Goal: Task Accomplishment & Management: Manage account settings

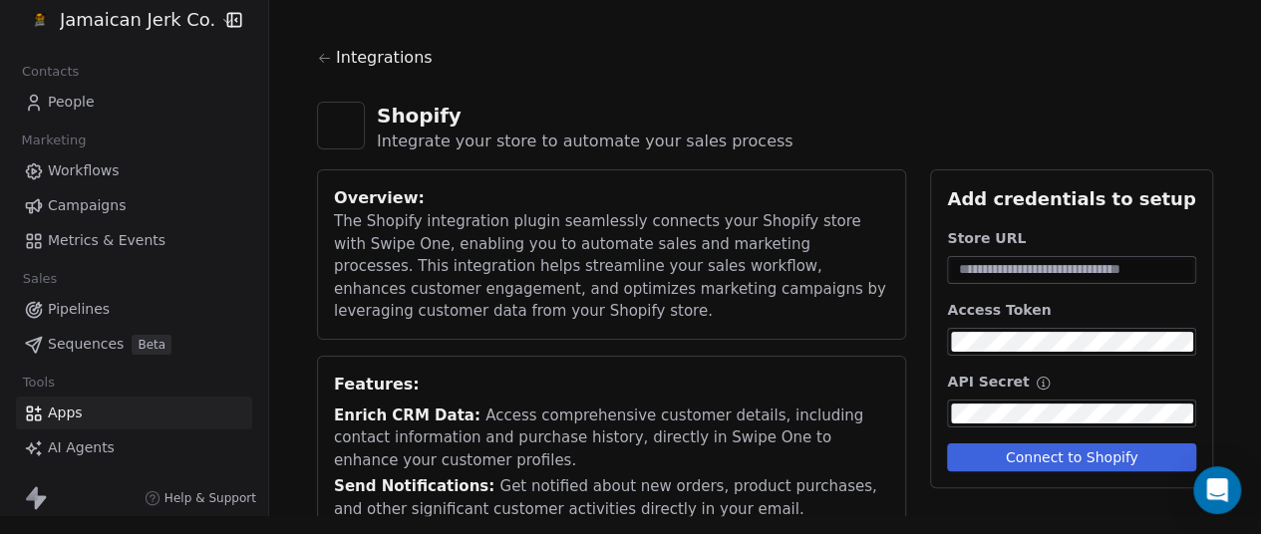
scroll to position [117, 0]
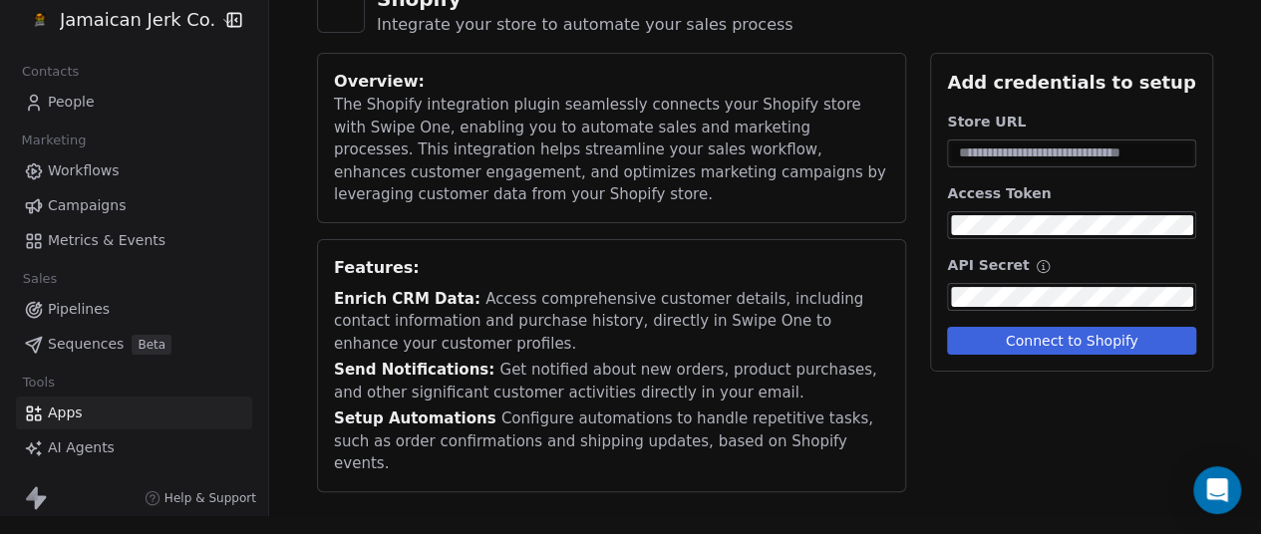
click at [92, 451] on span "AI Agents" at bounding box center [81, 447] width 67 height 21
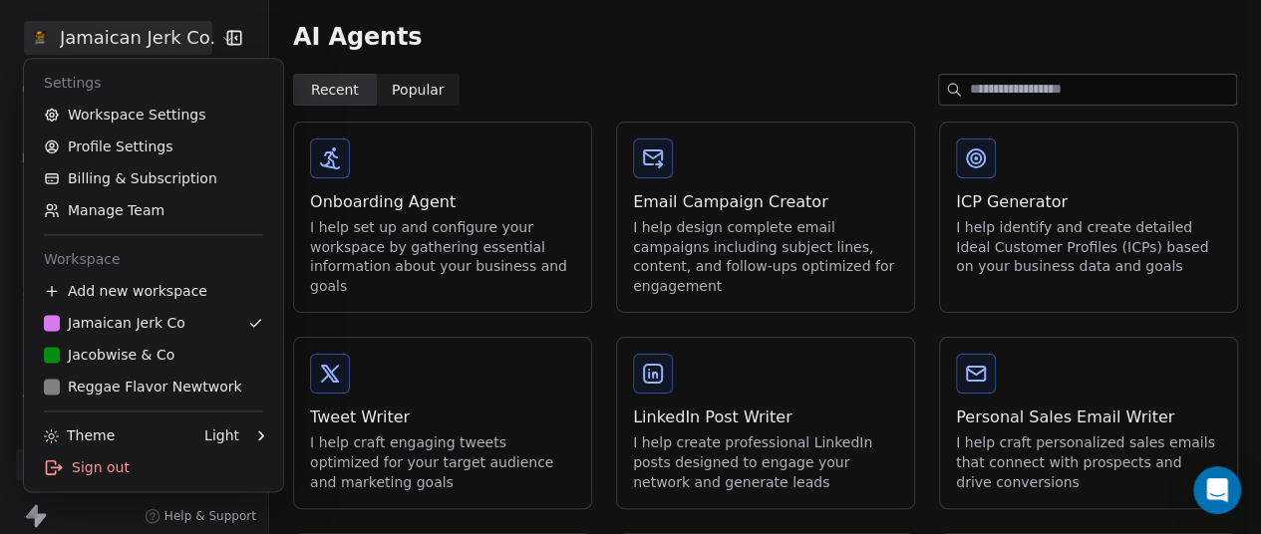
click at [211, 39] on html "Jamaican Jerk Co. Contacts People Marketing Workflows Campaigns Metrics & Event…" at bounding box center [630, 267] width 1261 height 534
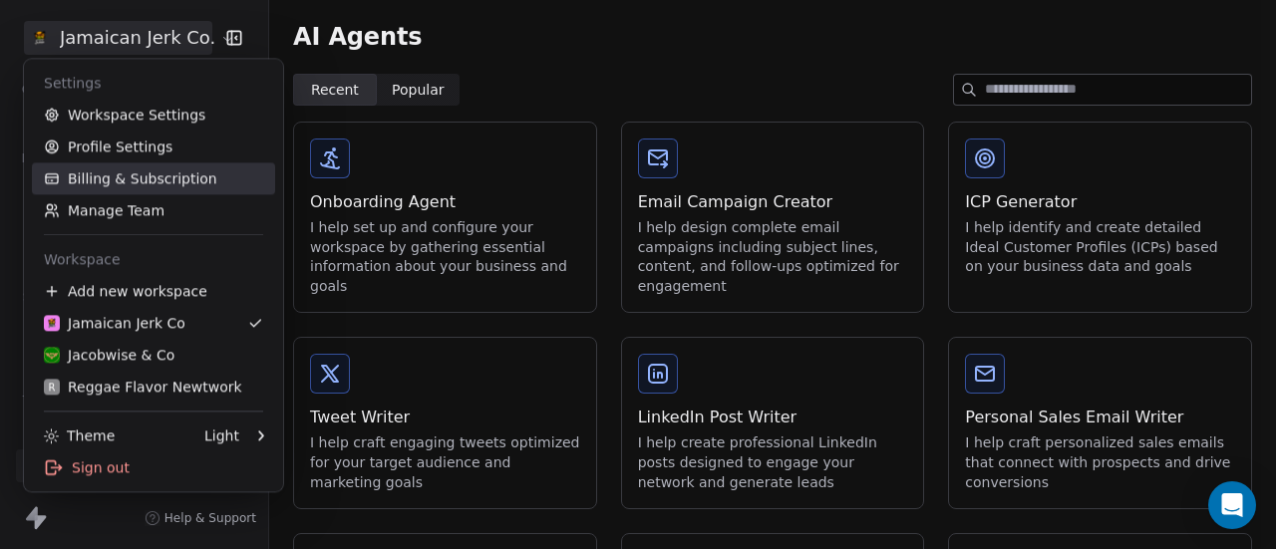
click at [173, 180] on link "Billing & Subscription" at bounding box center [153, 178] width 243 height 32
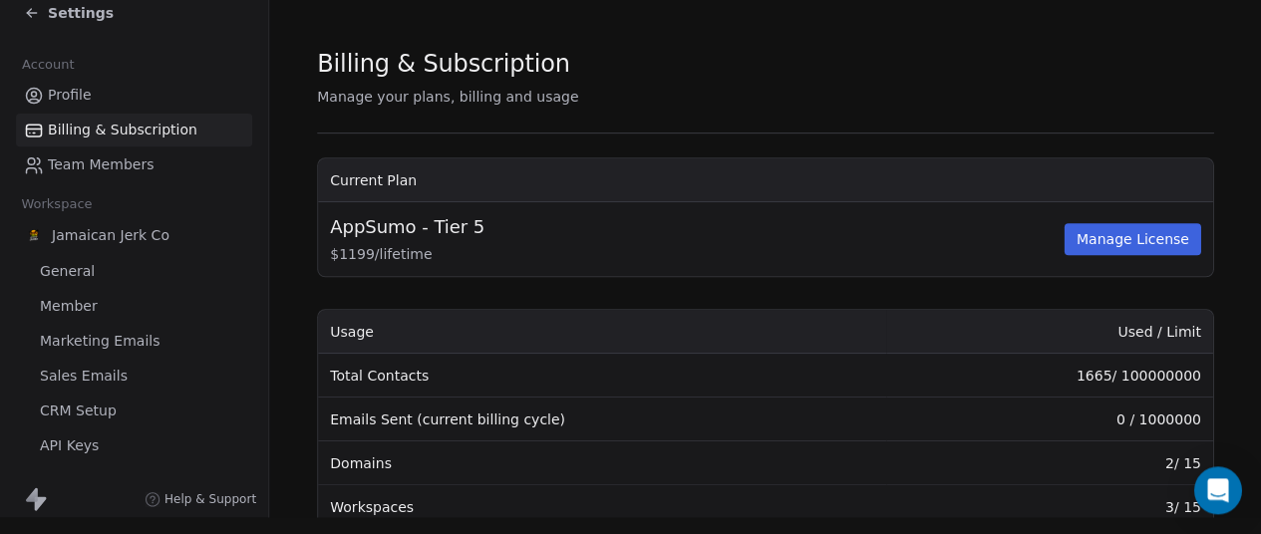
scroll to position [16, 0]
click at [1176, 378] on td "1665 / 100000000" at bounding box center [1049, 377] width 326 height 44
click at [1153, 378] on td "1665 / 100000000" at bounding box center [1049, 377] width 326 height 44
drag, startPoint x: 1150, startPoint y: 378, endPoint x: 1242, endPoint y: 367, distance: 92.3
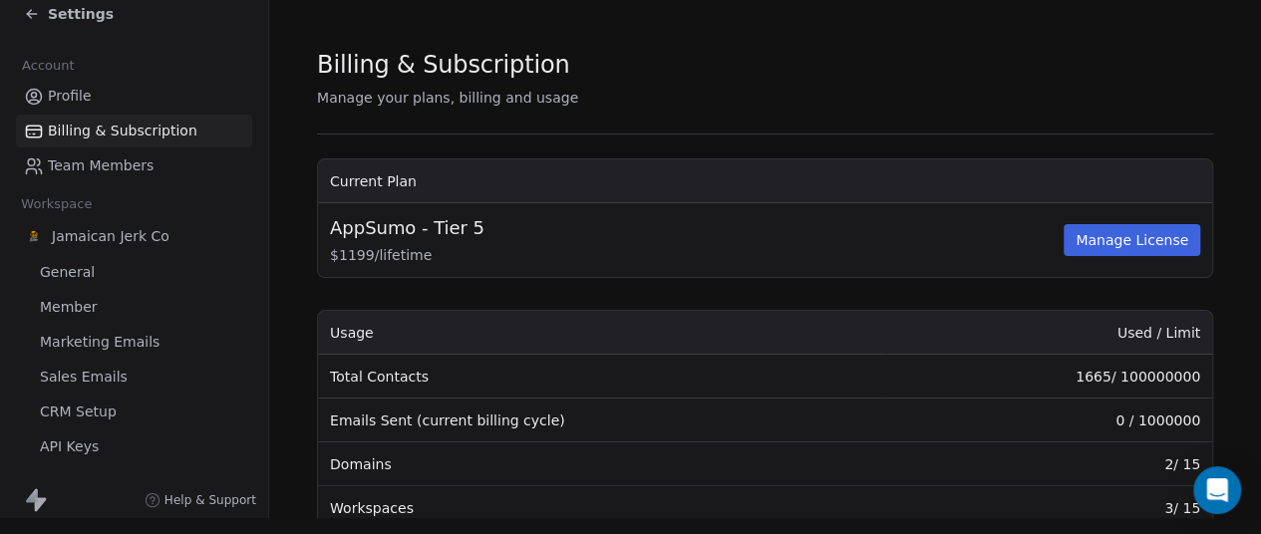
scroll to position [32, 0]
click at [899, 51] on div "Billing & Subscription" at bounding box center [765, 63] width 896 height 34
